Goal: Task Accomplishment & Management: Manage account settings

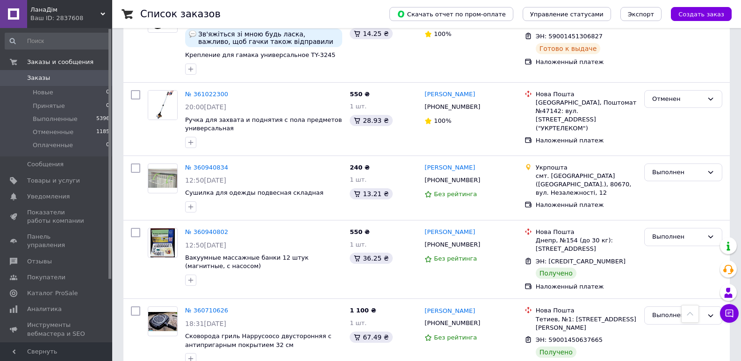
scroll to position [217, 0]
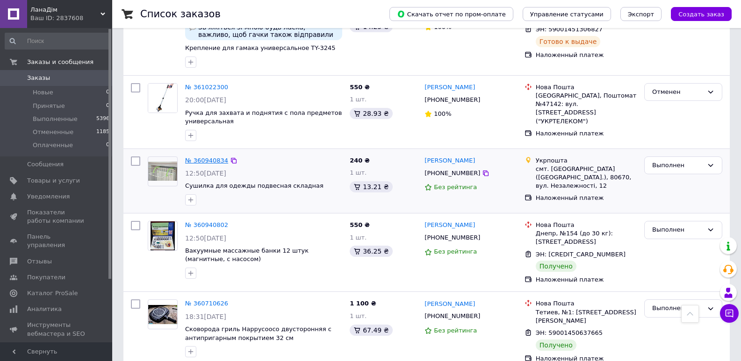
click at [211, 157] on link "№ 360940834" at bounding box center [206, 160] width 43 height 7
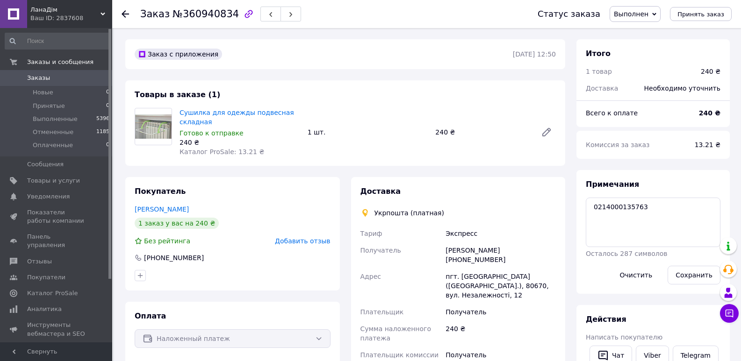
scroll to position [29, 0]
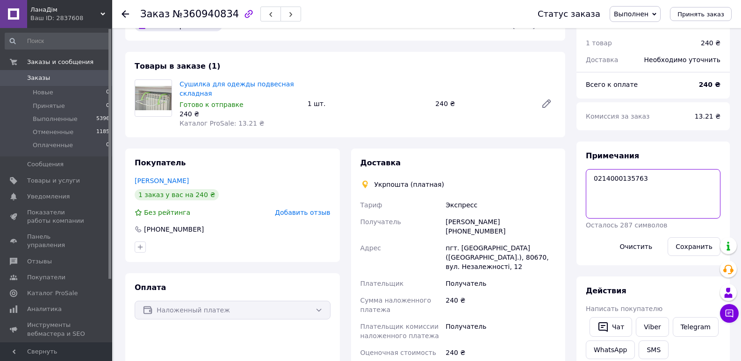
drag, startPoint x: 641, startPoint y: 180, endPoint x: 590, endPoint y: 177, distance: 50.6
click at [590, 177] on textarea "0214000135763" at bounding box center [653, 194] width 135 height 50
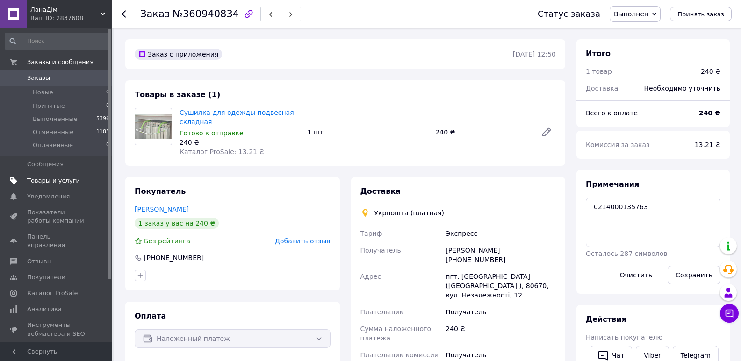
click at [67, 178] on span "Товары и услуги" at bounding box center [53, 181] width 53 height 8
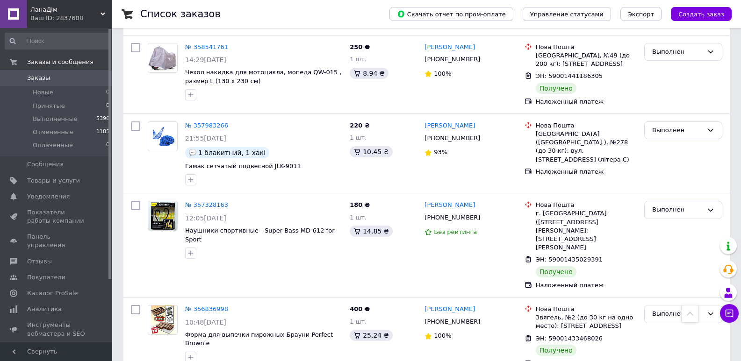
scroll to position [896, 0]
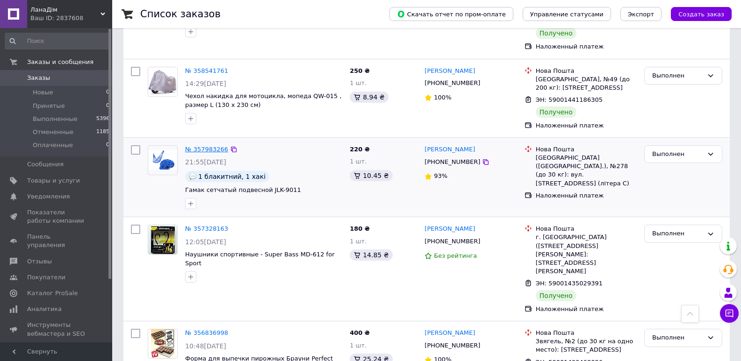
click at [207, 146] on link "№ 357983266" at bounding box center [206, 149] width 43 height 7
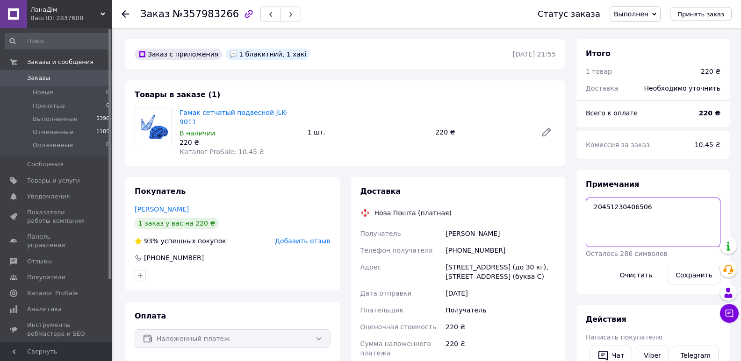
drag, startPoint x: 646, startPoint y: 208, endPoint x: 589, endPoint y: 199, distance: 57.7
click at [589, 199] on textarea "20451230406506" at bounding box center [653, 223] width 135 height 50
click at [44, 239] on span "Панель управления" at bounding box center [56, 241] width 59 height 17
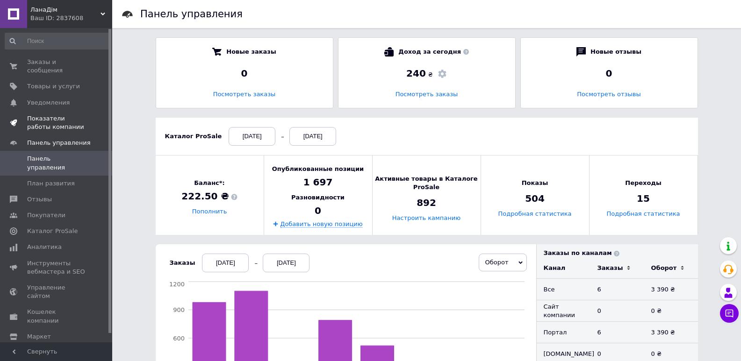
click at [40, 119] on span "Показатели работы компании" at bounding box center [56, 123] width 59 height 17
